Goal: Task Accomplishment & Management: Manage account settings

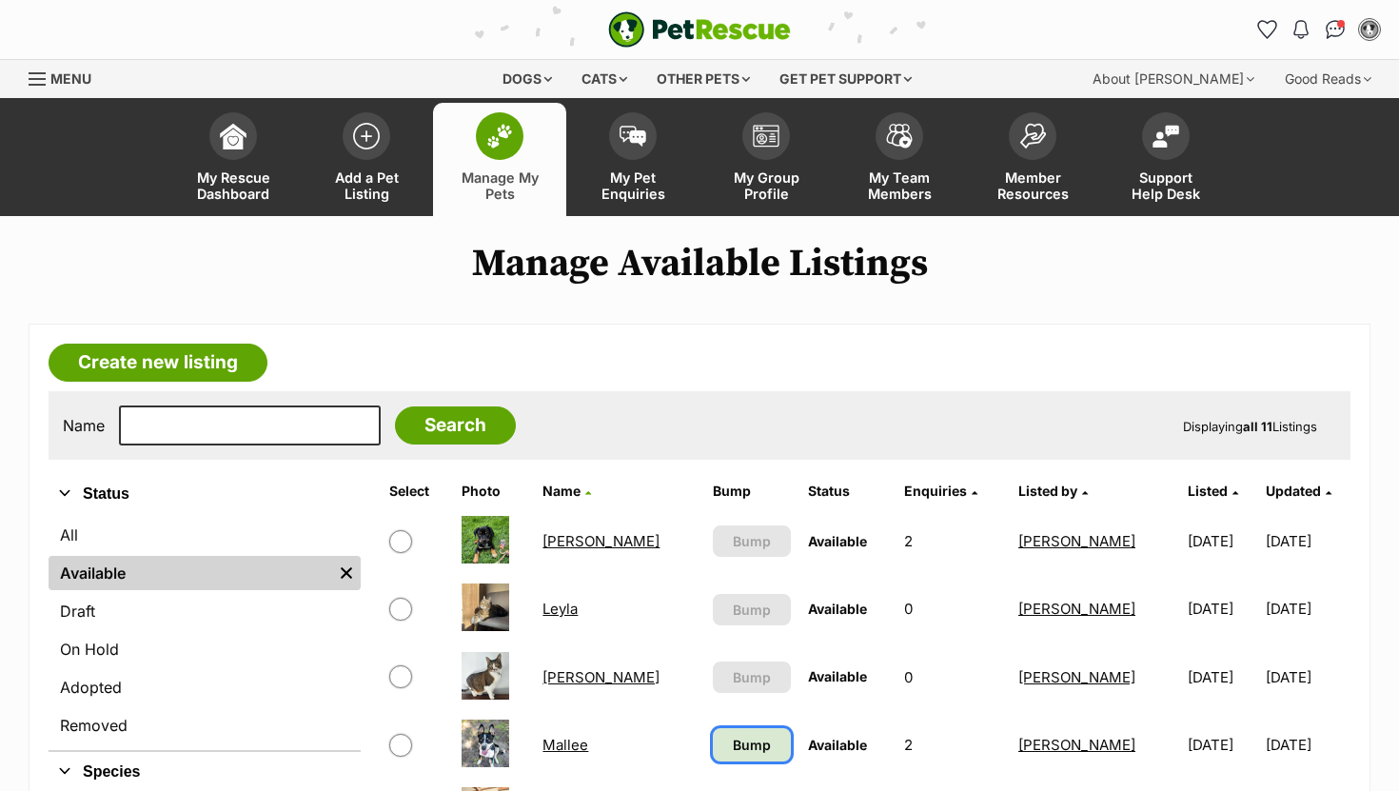
click at [733, 737] on span "Bump" at bounding box center [752, 745] width 38 height 20
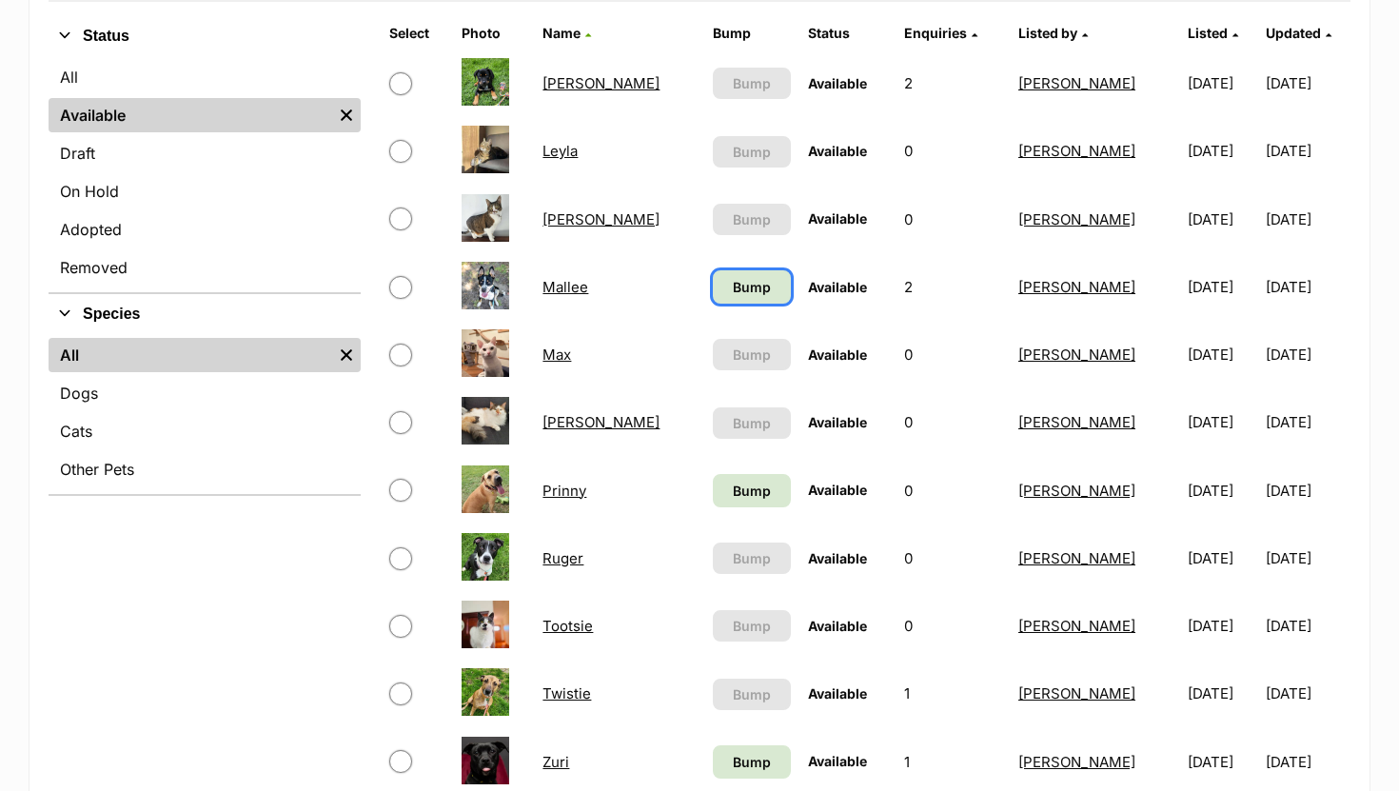
scroll to position [462, 0]
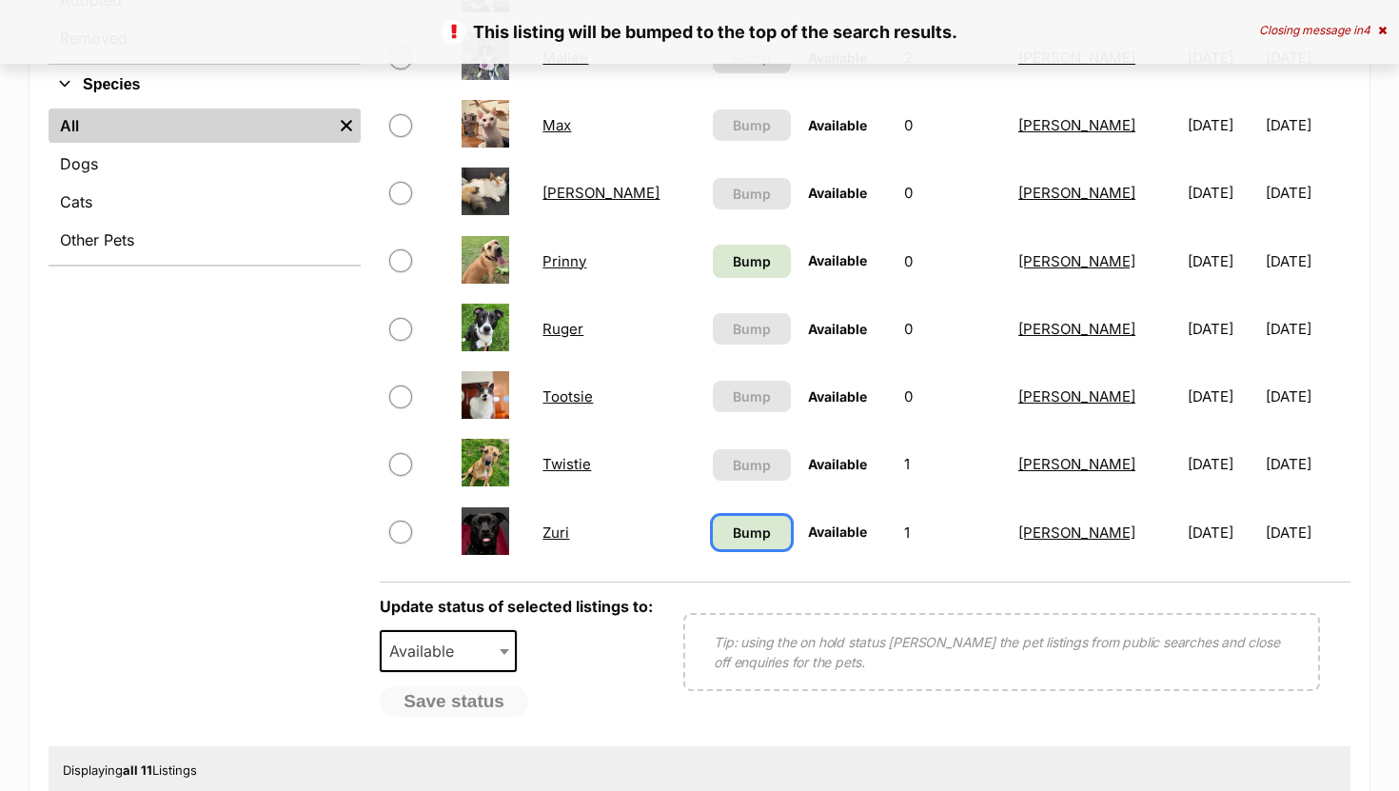
click at [733, 534] on span "Bump" at bounding box center [752, 532] width 38 height 20
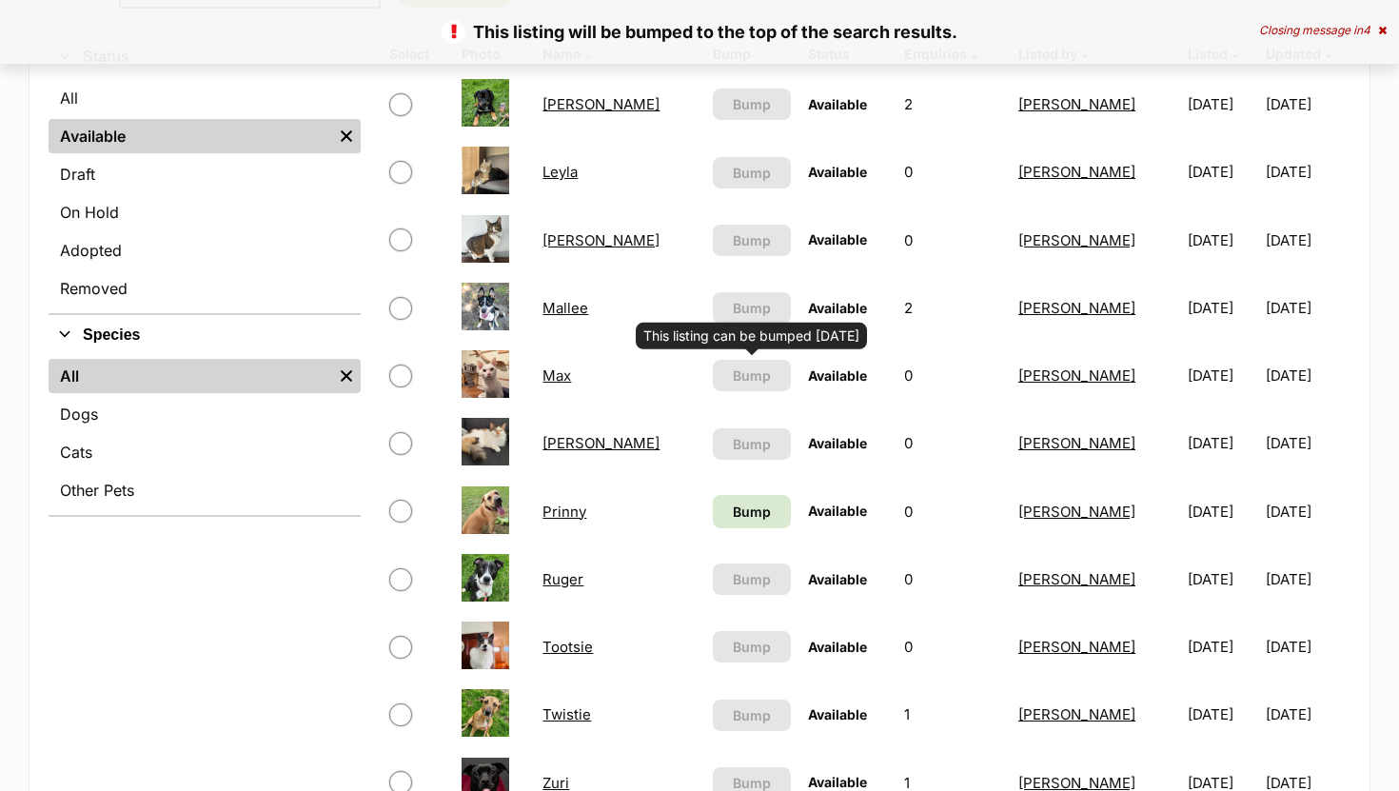
scroll to position [451, 0]
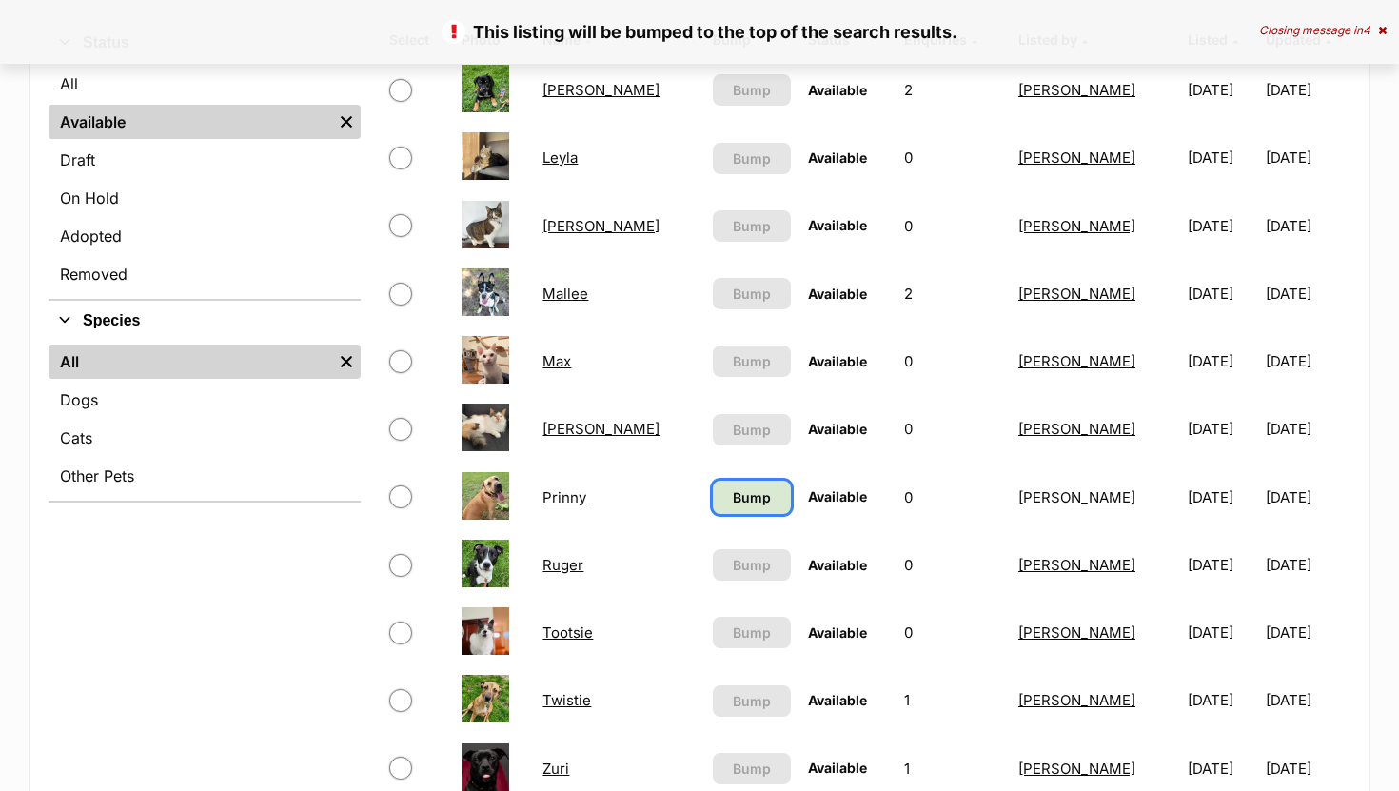
click at [733, 497] on span "Bump" at bounding box center [752, 497] width 38 height 20
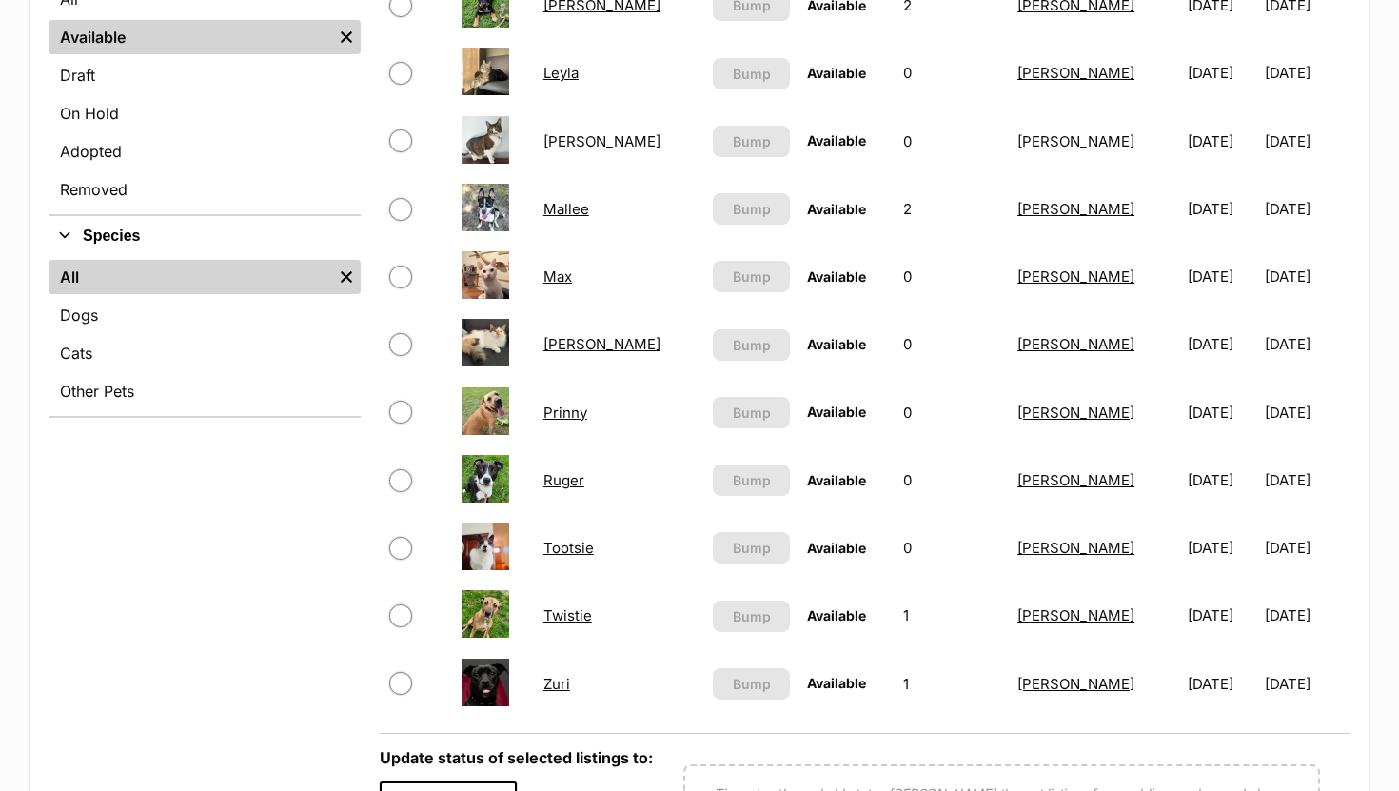
scroll to position [537, 0]
click at [563, 677] on link "Zuri" at bounding box center [556, 683] width 27 height 18
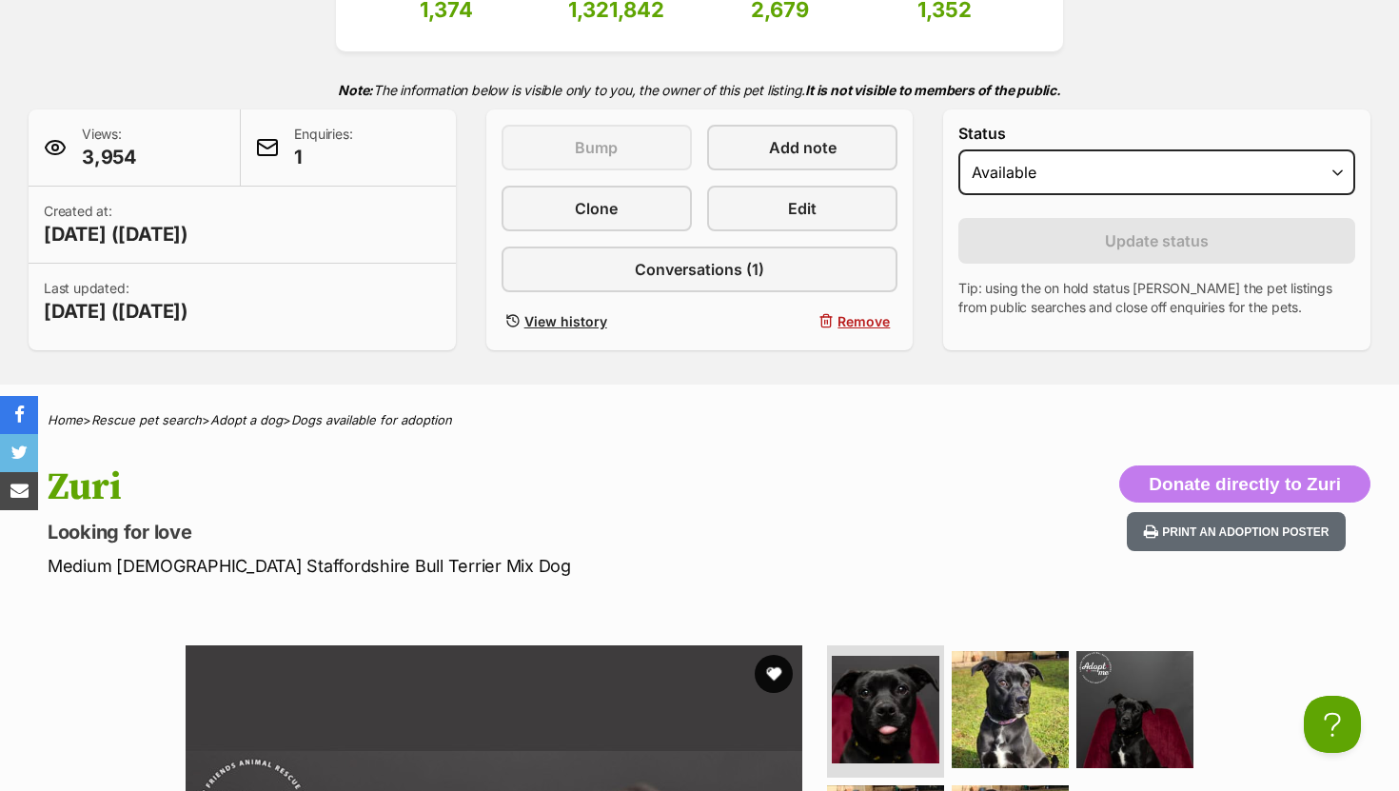
scroll to position [350, 0]
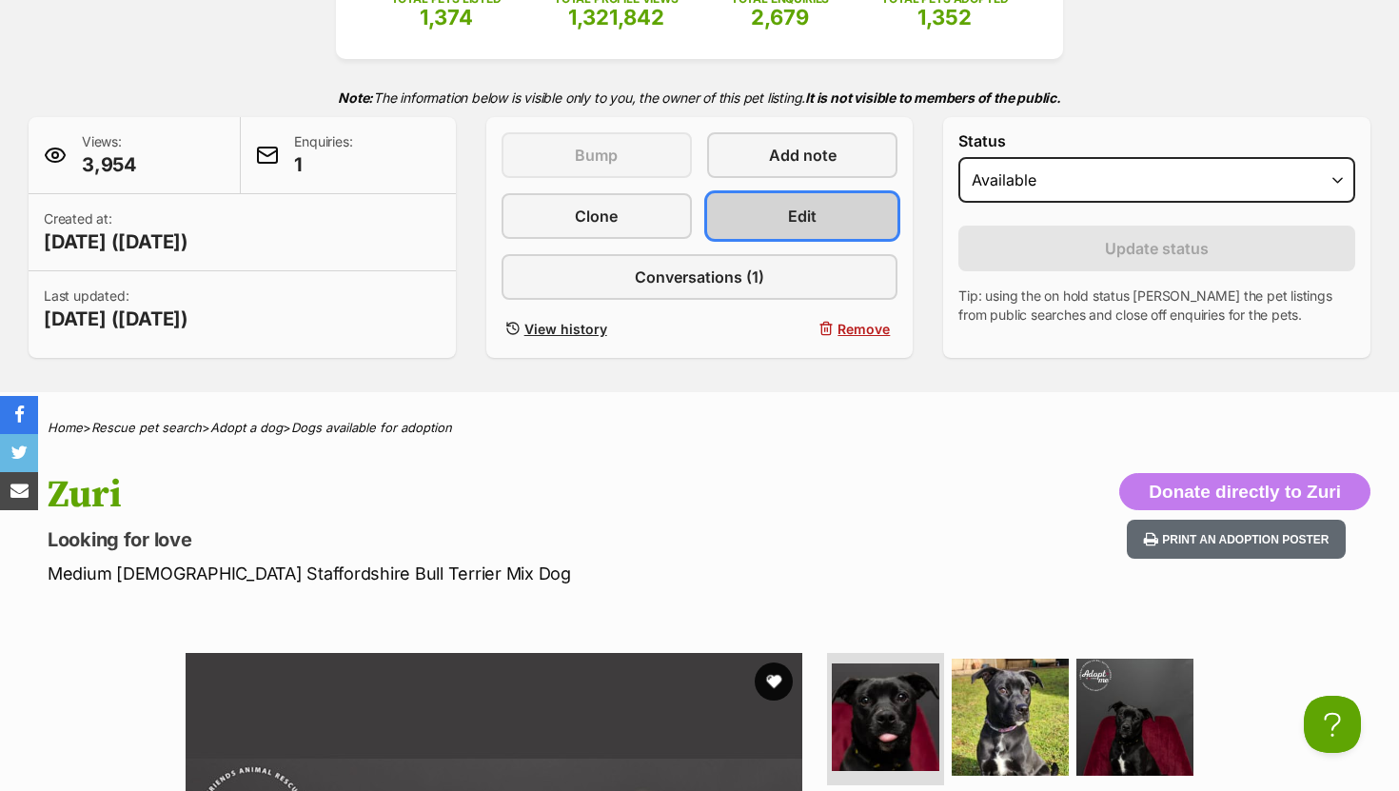
click at [810, 206] on span "Edit" at bounding box center [802, 216] width 29 height 23
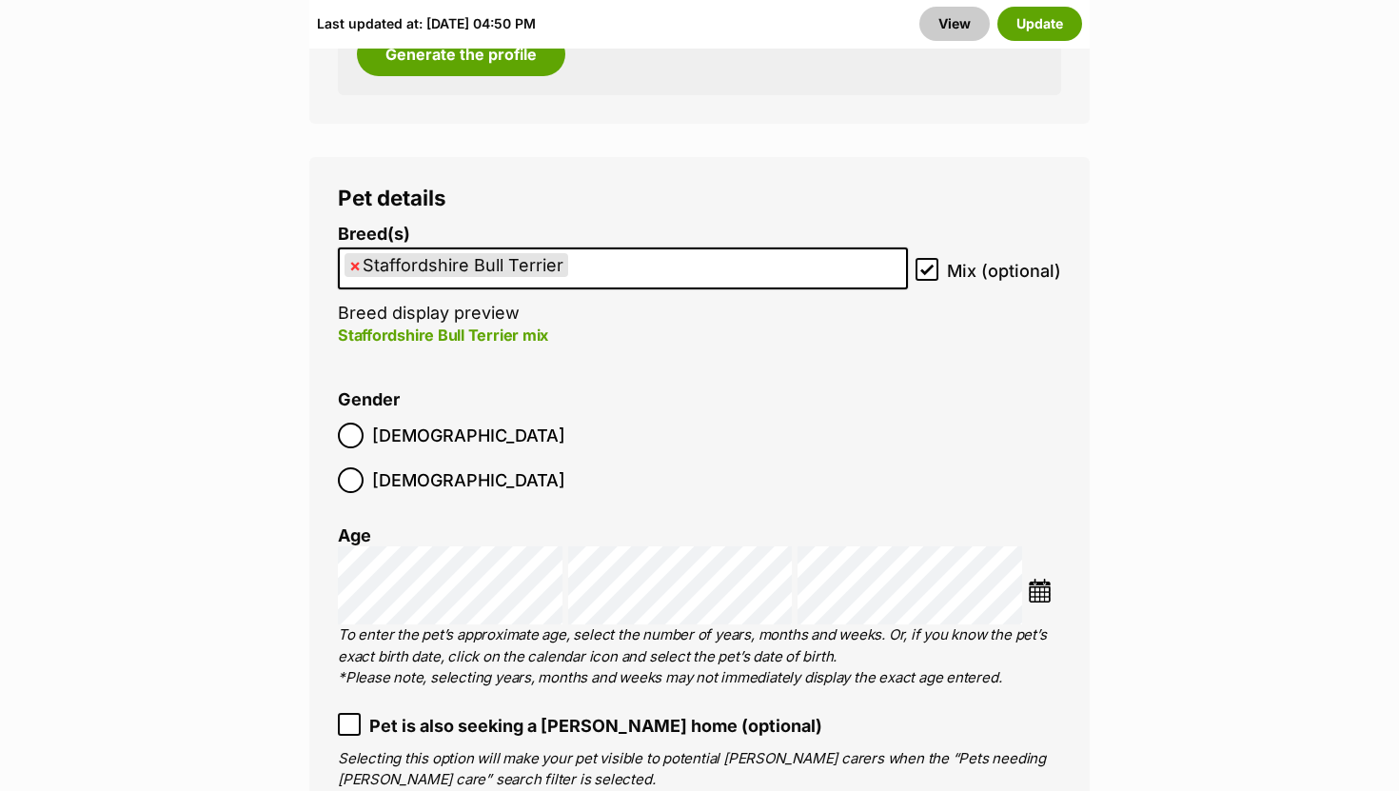
scroll to position [3081, 0]
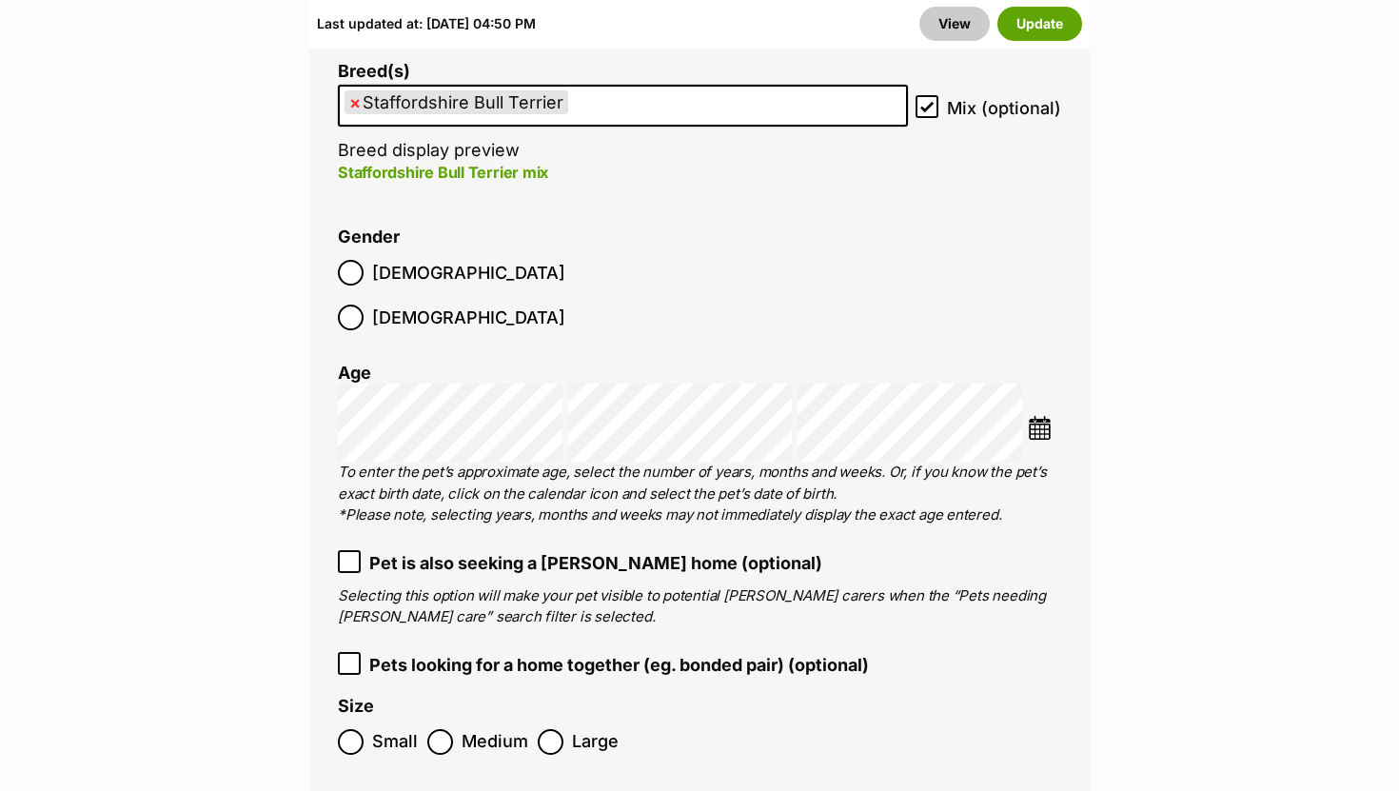
click at [1031, 416] on li at bounding box center [1044, 430] width 33 height 29
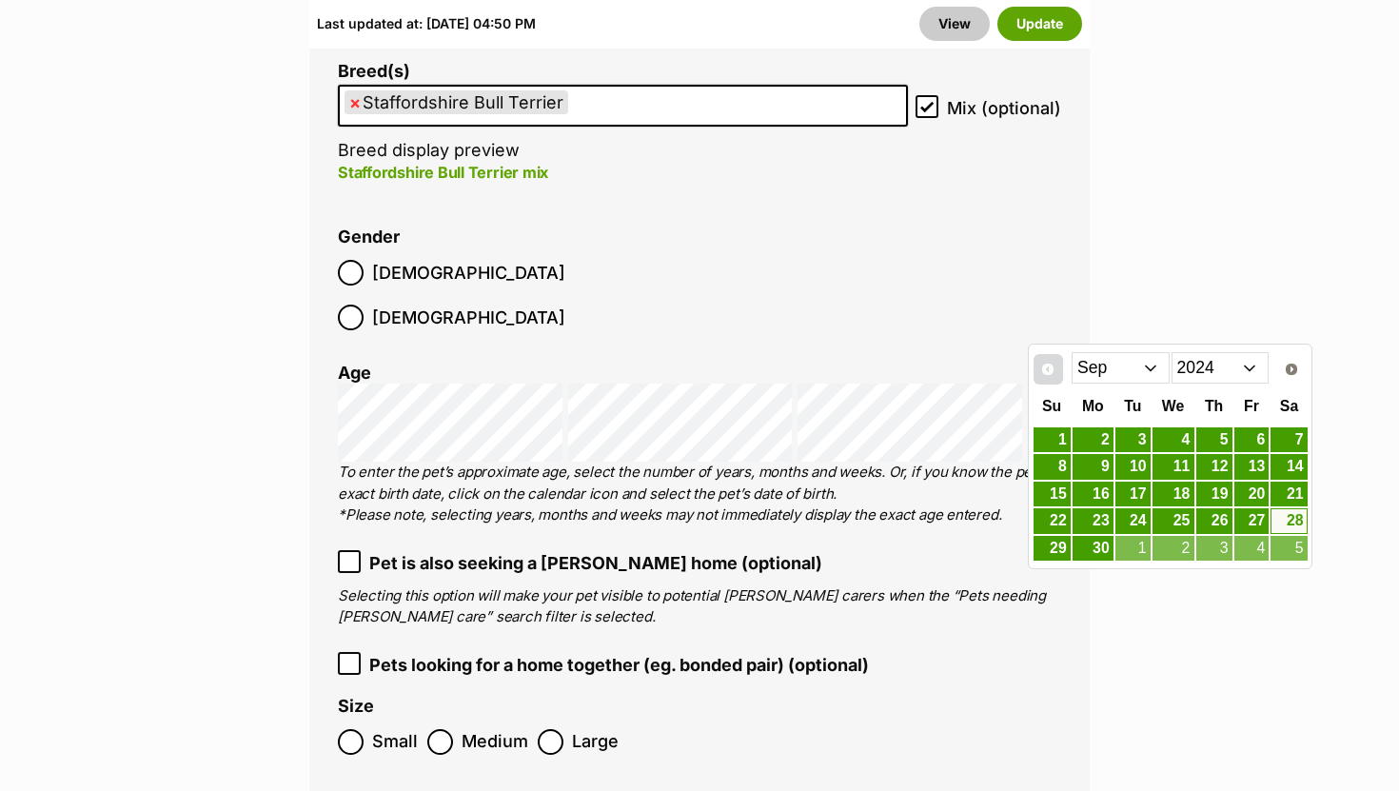
click at [1043, 362] on span "Prev" at bounding box center [1047, 369] width 15 height 15
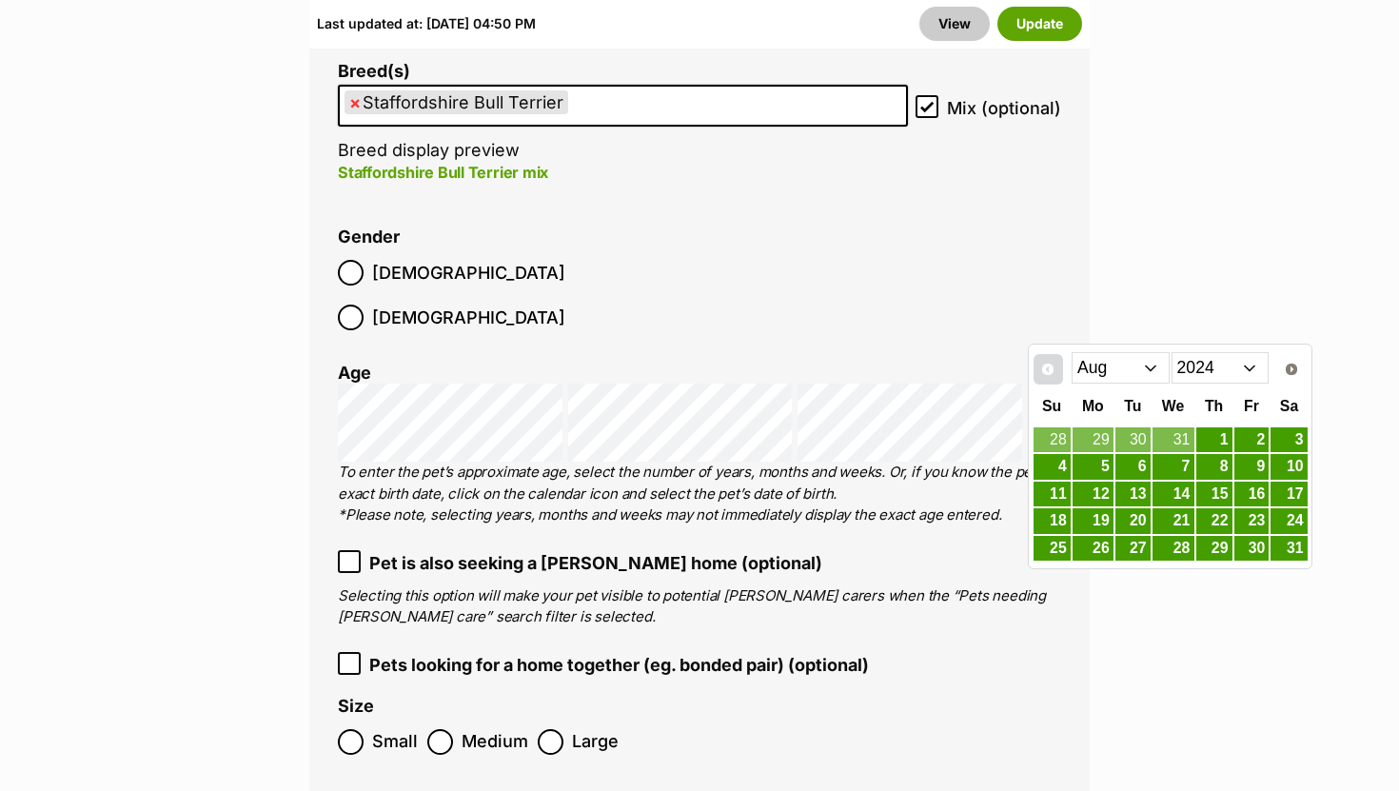
click at [1043, 362] on span "Prev" at bounding box center [1047, 369] width 15 height 15
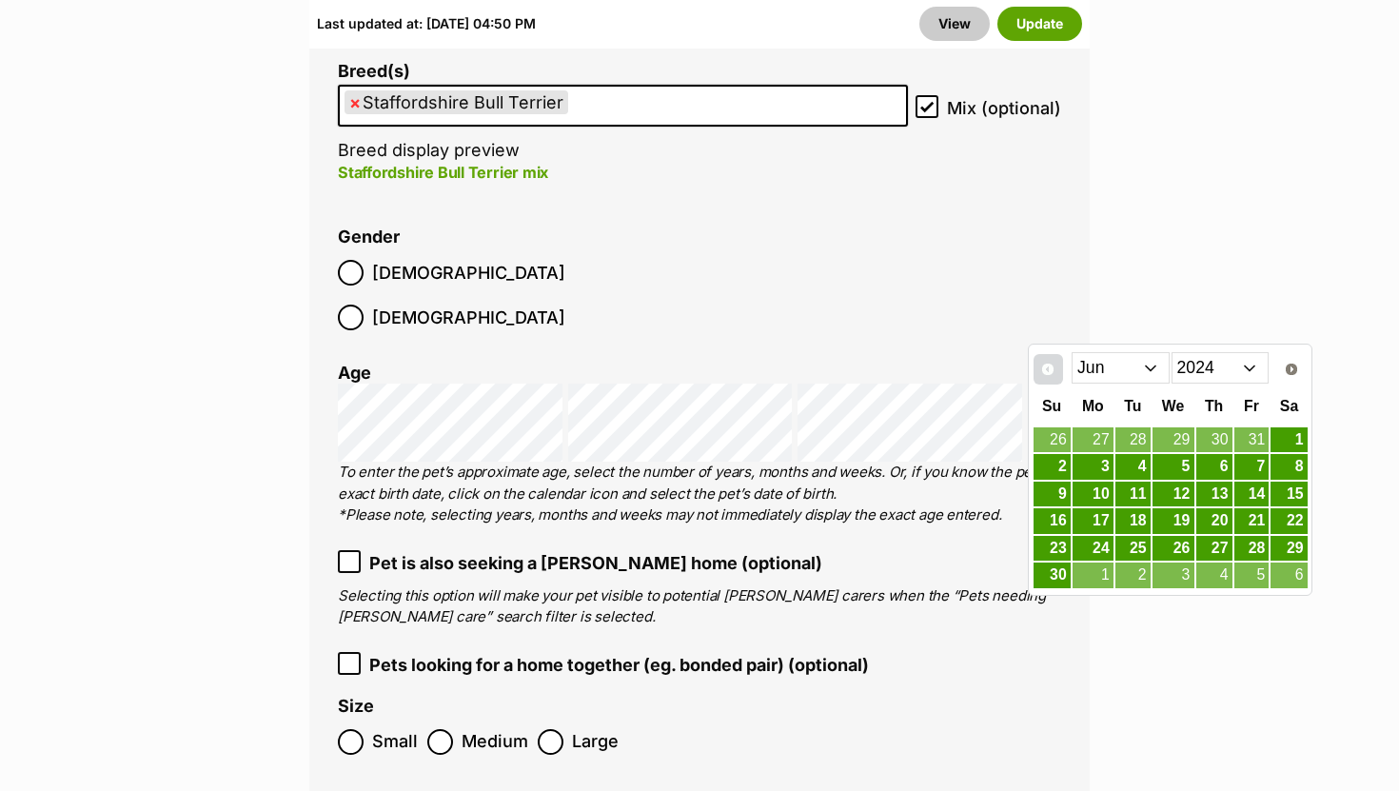
click at [1043, 362] on span "Prev" at bounding box center [1047, 369] width 15 height 15
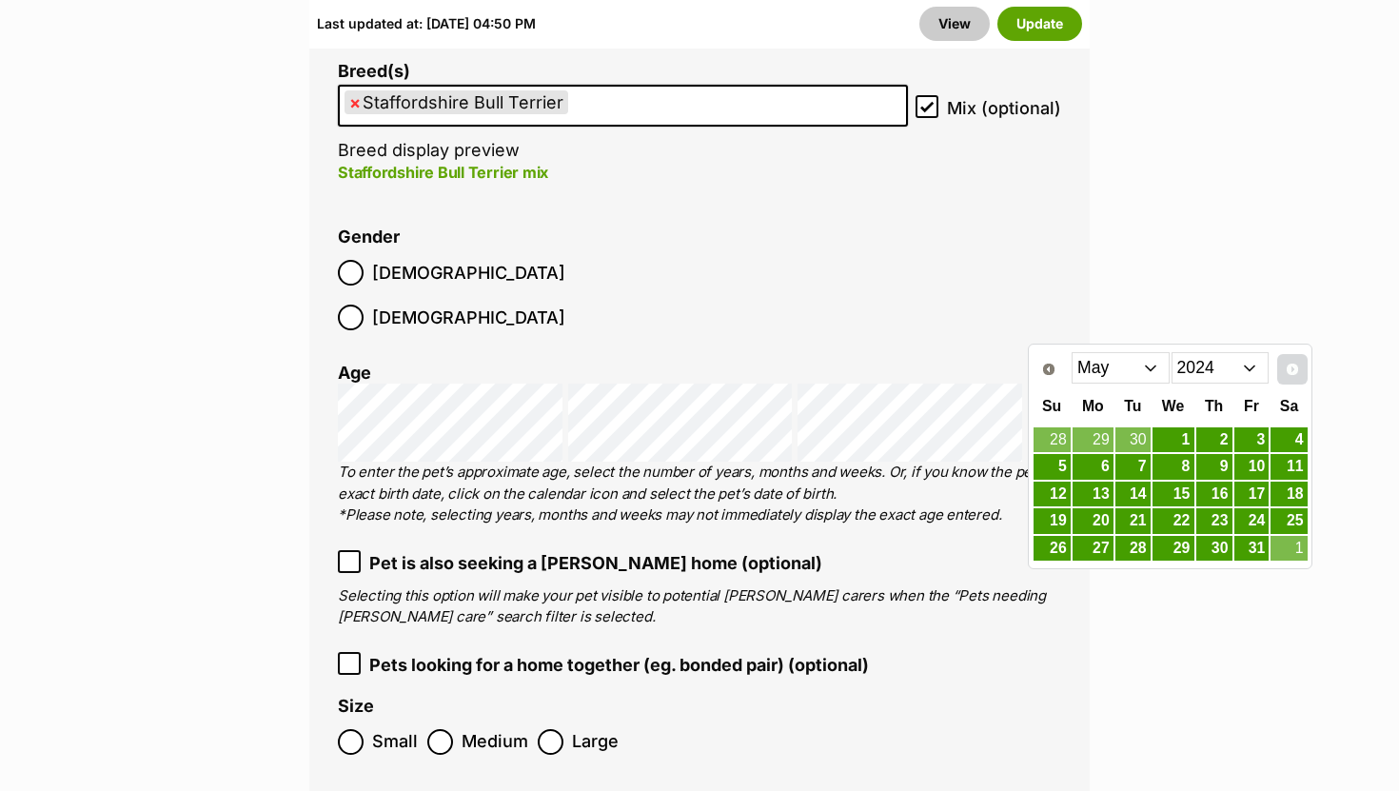
click at [1289, 378] on link "Next" at bounding box center [1292, 369] width 30 height 30
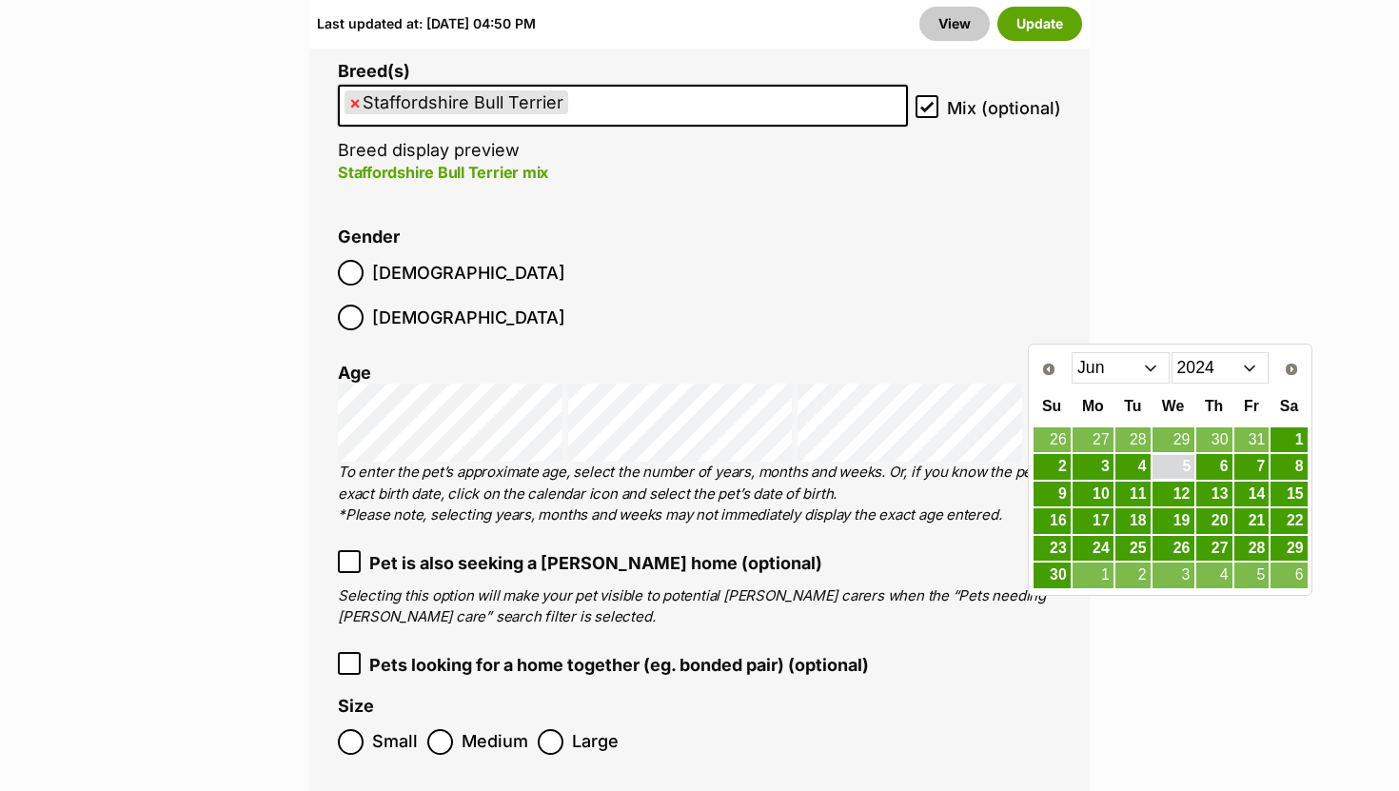
click at [1177, 460] on link "5" at bounding box center [1173, 467] width 42 height 24
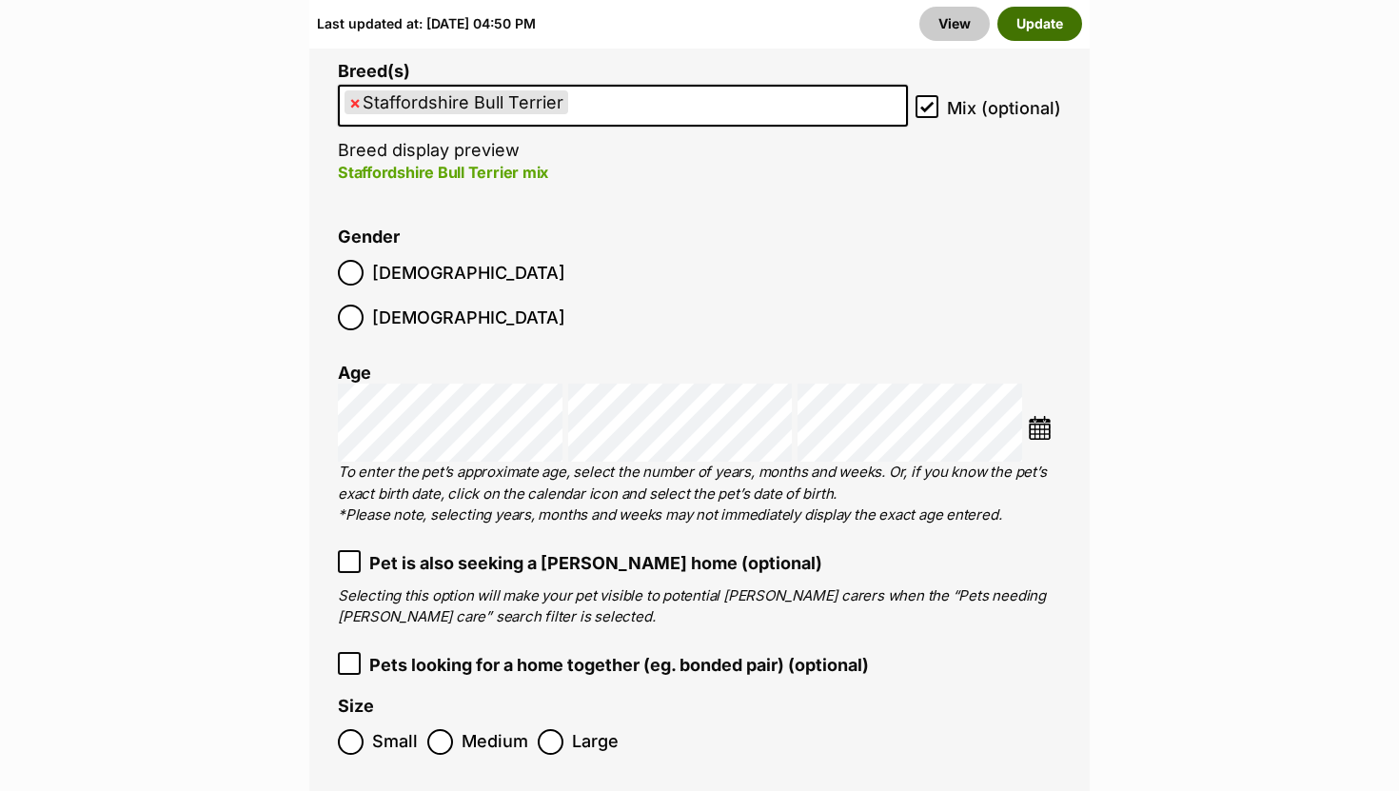
click at [1044, 17] on button "Update" at bounding box center [1039, 24] width 85 height 34
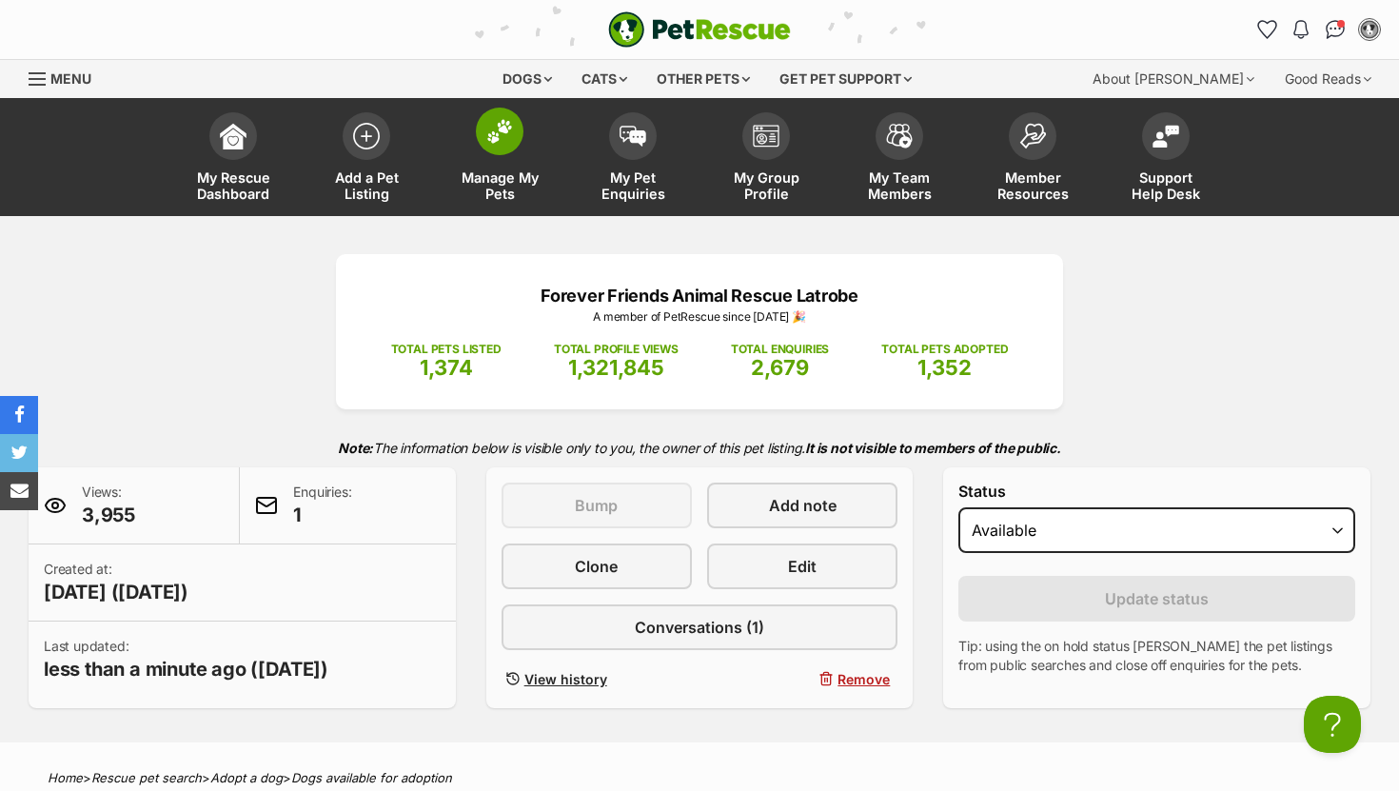
click at [503, 143] on img at bounding box center [499, 131] width 27 height 25
